Goal: Communication & Community: Ask a question

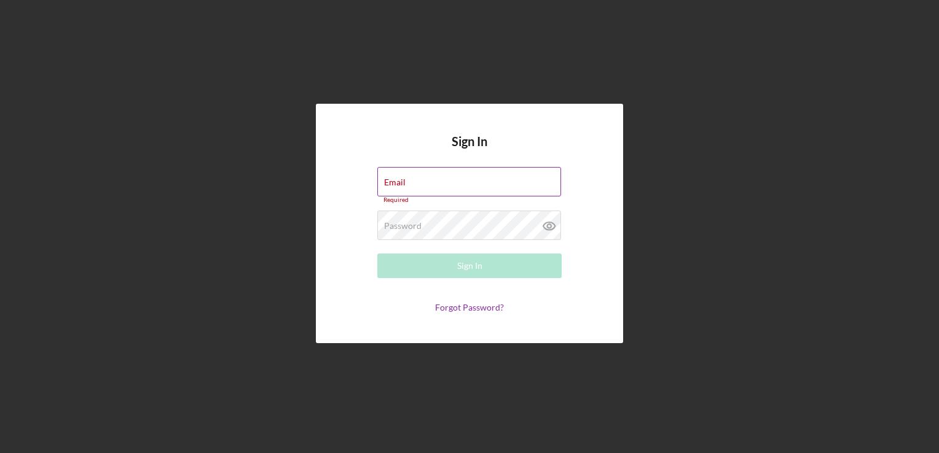
click at [405, 178] on label "Email" at bounding box center [394, 183] width 21 height 10
click at [443, 177] on input "Email" at bounding box center [469, 181] width 184 height 29
click at [433, 184] on input "Email" at bounding box center [469, 181] width 184 height 29
type input "[EMAIL_ADDRESS][DOMAIN_NAME]"
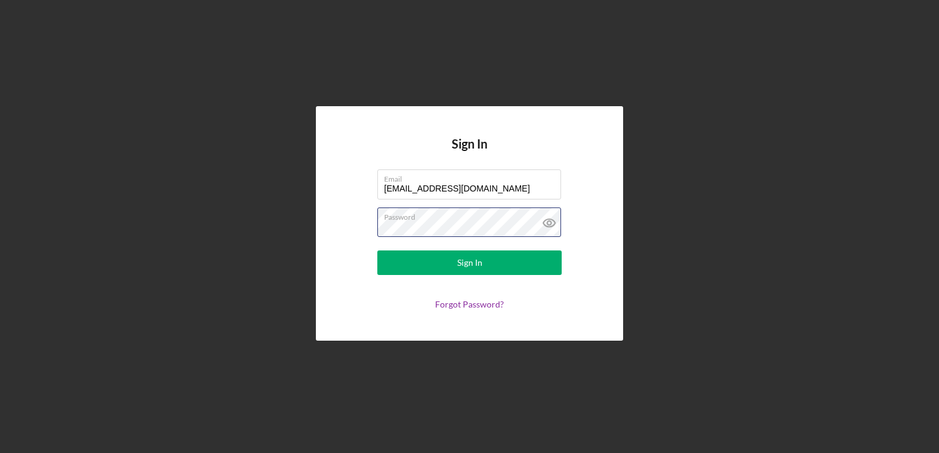
click at [377, 251] on button "Sign In" at bounding box center [469, 263] width 184 height 25
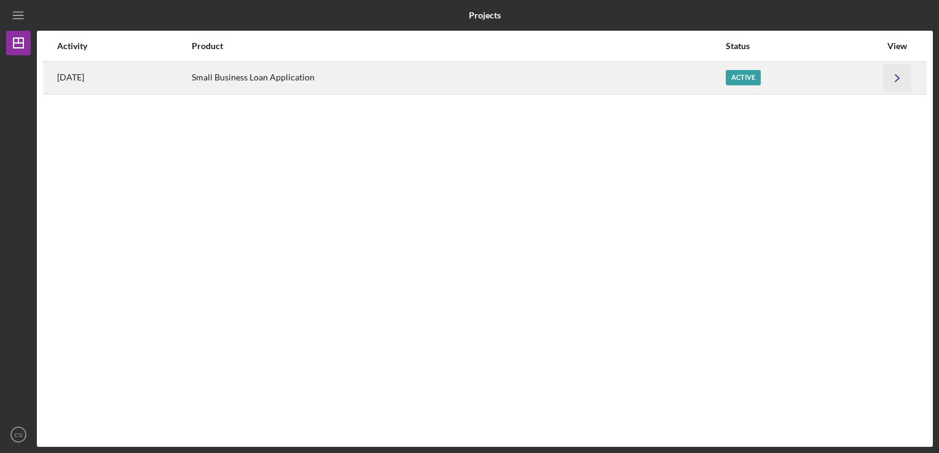
click at [899, 78] on icon "Icon/Navigate" at bounding box center [897, 78] width 28 height 28
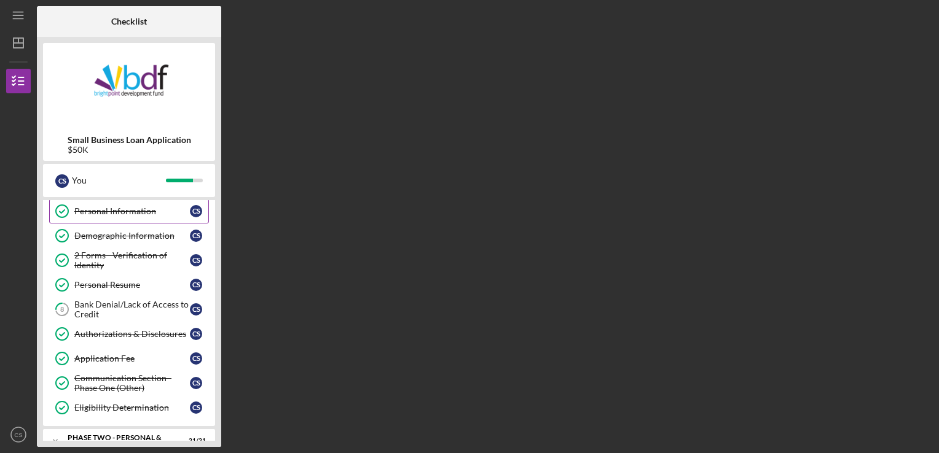
scroll to position [123, 0]
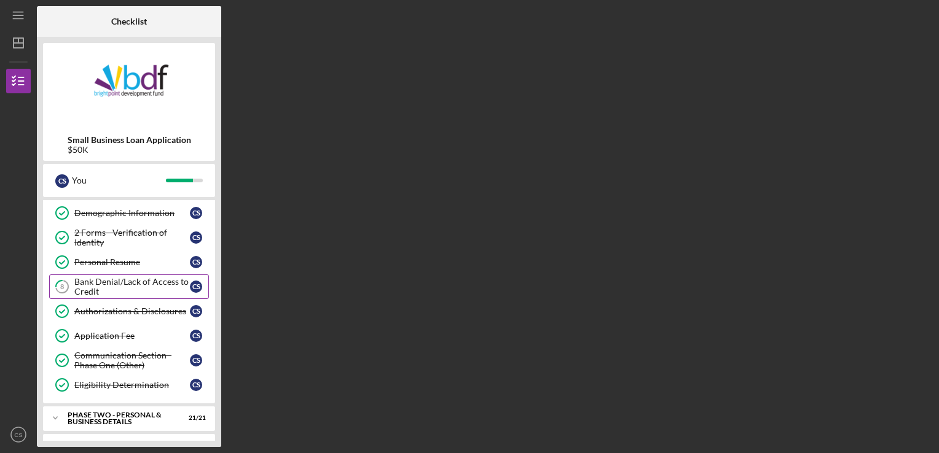
click at [93, 289] on div "Bank Denial/Lack of Access to Credit" at bounding box center [131, 287] width 115 height 20
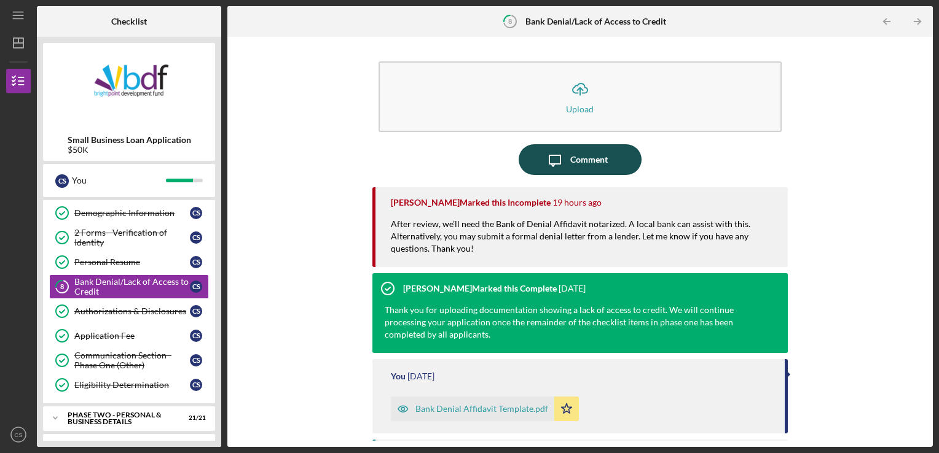
click at [580, 161] on div "Comment" at bounding box center [588, 159] width 37 height 31
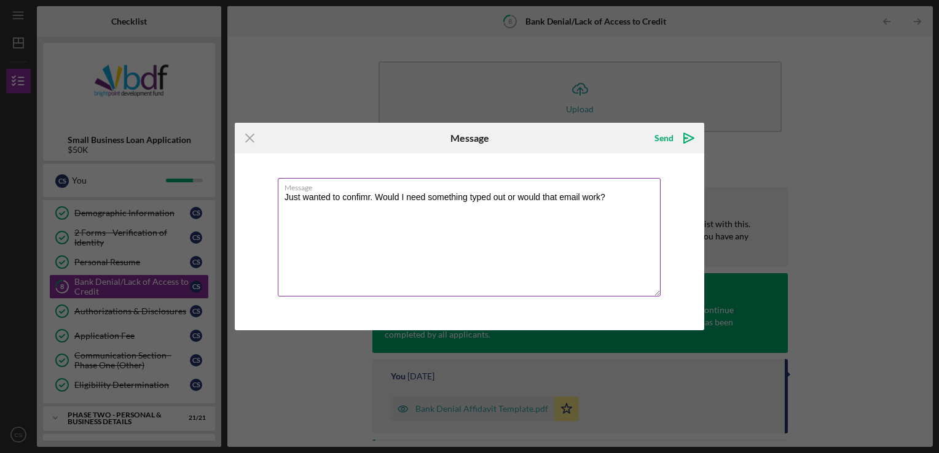
click at [290, 196] on textarea "Just wanted to confimr. Would I need something typed out or would that email wo…" at bounding box center [469, 237] width 383 height 119
click at [372, 190] on label "Message" at bounding box center [472, 186] width 376 height 14
click at [372, 190] on textarea "I just wanted to confimr. Would I need something typed out or would that email …" at bounding box center [469, 237] width 383 height 119
click at [624, 194] on textarea "I just wanted to confirm. Would I need something typed out or would that email …" at bounding box center [469, 237] width 383 height 119
type textarea "I just wanted to confirm. Would I need something typed out or would that email …"
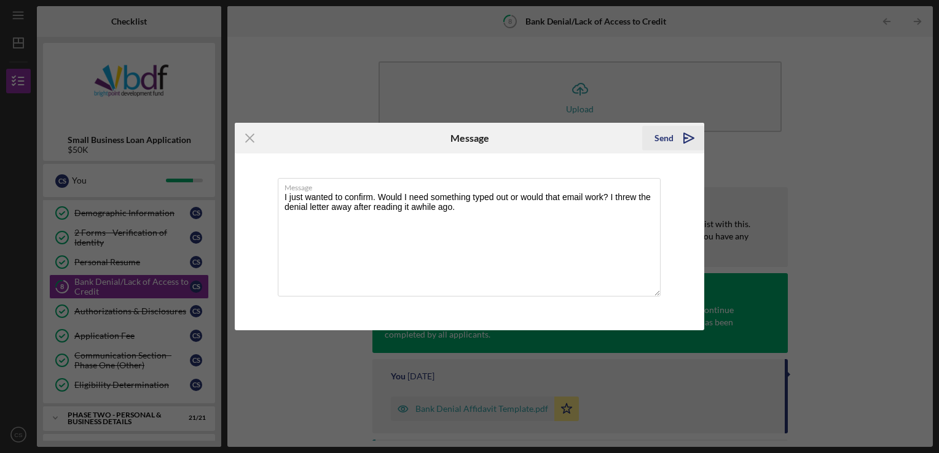
click at [672, 144] on div "Send" at bounding box center [663, 138] width 19 height 25
